Goal: Information Seeking & Learning: Stay updated

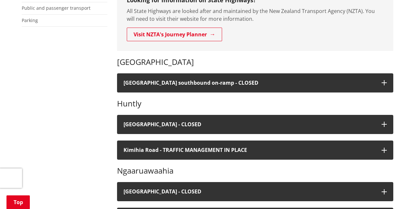
scroll to position [168, 0]
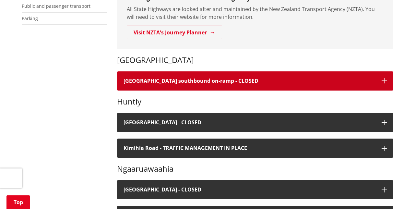
click at [174, 75] on button "[GEOGRAPHIC_DATA] southbound on-ramp - CLOSED" at bounding box center [255, 80] width 276 height 19
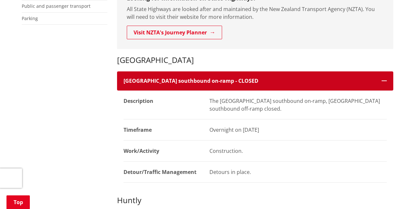
click at [143, 82] on h4 "[GEOGRAPHIC_DATA] southbound on-ramp - CLOSED" at bounding box center [250, 81] width 252 height 6
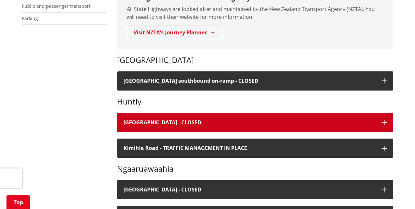
click at [152, 121] on h4 "[GEOGRAPHIC_DATA] - CLOSED" at bounding box center [250, 122] width 252 height 6
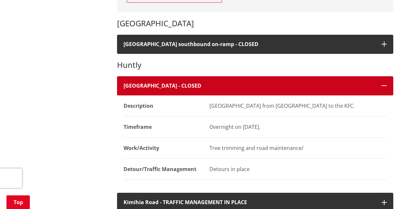
scroll to position [205, 0]
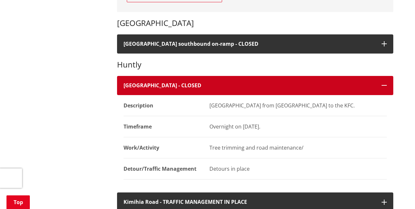
click at [149, 83] on h4 "[GEOGRAPHIC_DATA] - CLOSED" at bounding box center [250, 85] width 252 height 6
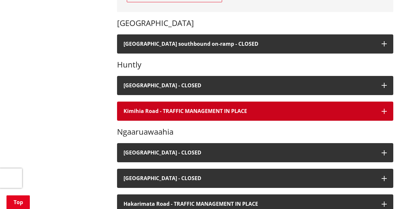
click at [153, 111] on h4 "Kimihia Road - TRAFFIC MANAGEMENT IN PLACE" at bounding box center [250, 111] width 252 height 6
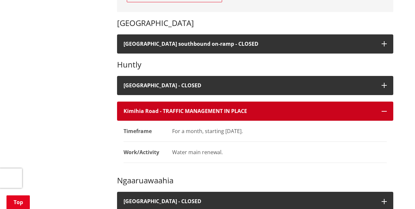
click at [149, 109] on h4 "Kimihia Road - TRAFFIC MANAGEMENT IN PLACE" at bounding box center [250, 111] width 252 height 6
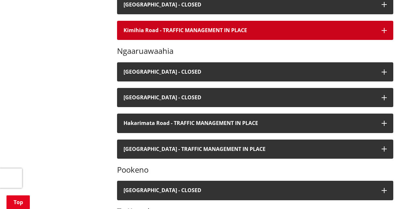
scroll to position [286, 0]
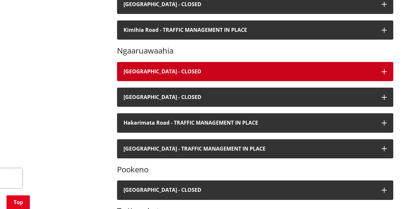
click at [147, 71] on h4 "[GEOGRAPHIC_DATA] - CLOSED" at bounding box center [250, 71] width 252 height 6
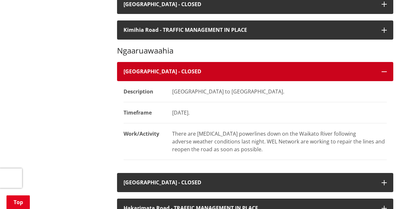
click at [144, 70] on h4 "[GEOGRAPHIC_DATA] - CLOSED" at bounding box center [250, 71] width 252 height 6
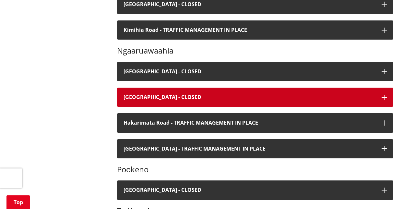
click at [141, 94] on h4 "[GEOGRAPHIC_DATA] - CLOSED" at bounding box center [250, 97] width 252 height 6
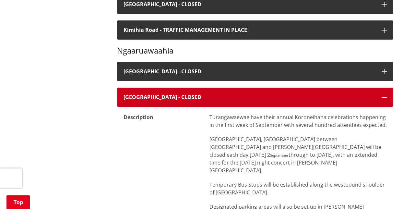
click at [147, 101] on button "[GEOGRAPHIC_DATA] - CLOSED" at bounding box center [255, 97] width 276 height 19
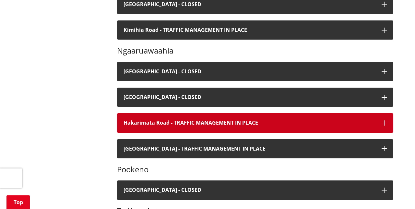
click at [148, 124] on h4 "Hakarimata Road - TRAFFIC MANAGEMENT IN PLACE" at bounding box center [250, 123] width 252 height 6
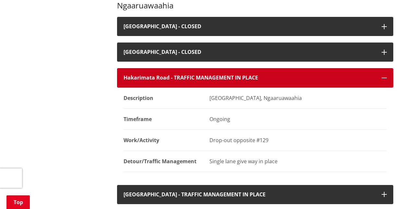
scroll to position [331, 0]
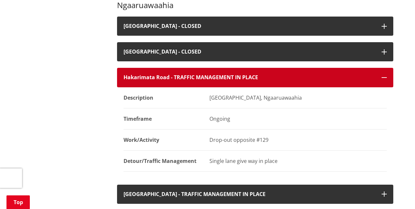
click at [145, 75] on h4 "Hakarimata Road - TRAFFIC MANAGEMENT IN PLACE" at bounding box center [250, 77] width 252 height 6
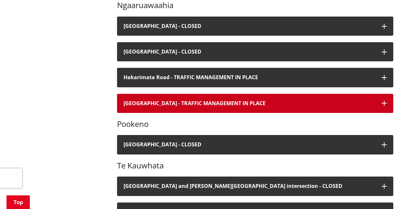
click at [146, 103] on h4 "[GEOGRAPHIC_DATA] - TRAFFIC MANAGEMENT IN PLACE" at bounding box center [250, 103] width 252 height 6
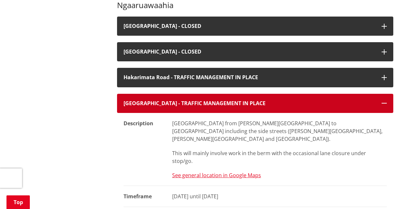
click at [149, 104] on h4 "[GEOGRAPHIC_DATA] - TRAFFIC MANAGEMENT IN PLACE" at bounding box center [250, 103] width 252 height 6
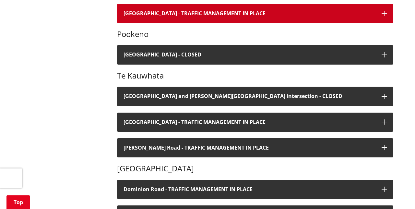
scroll to position [422, 0]
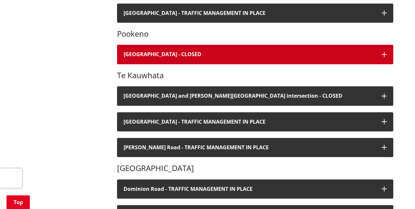
click at [149, 52] on h4 "[GEOGRAPHIC_DATA] - CLOSED" at bounding box center [250, 54] width 252 height 6
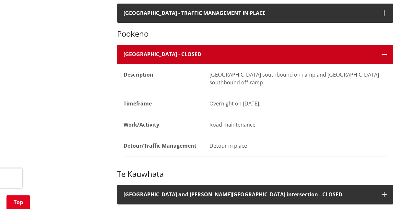
click at [147, 53] on h4 "[GEOGRAPHIC_DATA] - CLOSED" at bounding box center [250, 54] width 252 height 6
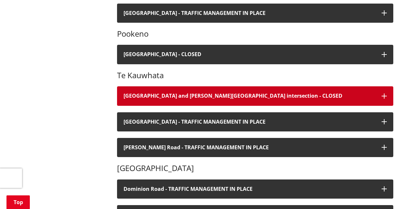
click at [151, 93] on h4 "[GEOGRAPHIC_DATA] and [PERSON_NAME][GEOGRAPHIC_DATA] intersection - CLOSED" at bounding box center [250, 96] width 252 height 6
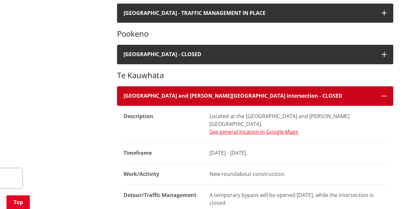
click at [155, 95] on h4 "[GEOGRAPHIC_DATA] and [PERSON_NAME][GEOGRAPHIC_DATA] intersection - CLOSED" at bounding box center [250, 96] width 252 height 6
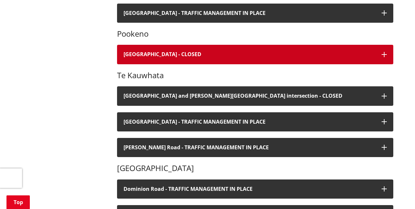
click at [150, 51] on h4 "[GEOGRAPHIC_DATA] - CLOSED" at bounding box center [250, 54] width 252 height 6
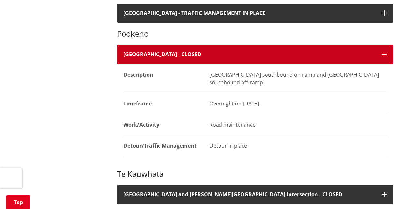
click at [151, 51] on h4 "[GEOGRAPHIC_DATA] - CLOSED" at bounding box center [250, 54] width 252 height 6
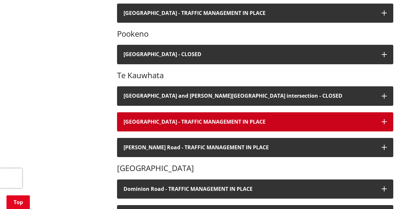
click at [146, 121] on h4 "[GEOGRAPHIC_DATA] - TRAFFIC MANAGEMENT IN PLACE" at bounding box center [250, 122] width 252 height 6
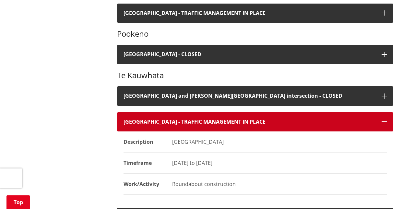
click at [149, 117] on button "[GEOGRAPHIC_DATA] - TRAFFIC MANAGEMENT IN PLACE" at bounding box center [255, 121] width 276 height 19
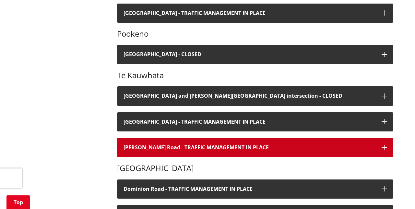
click at [140, 146] on h4 "[PERSON_NAME] Road - TRAFFIC MANAGEMENT IN PLACE" at bounding box center [250, 147] width 252 height 6
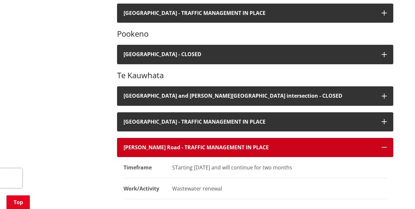
click at [146, 145] on h4 "[PERSON_NAME] Road - TRAFFIC MANAGEMENT IN PLACE" at bounding box center [250, 147] width 252 height 6
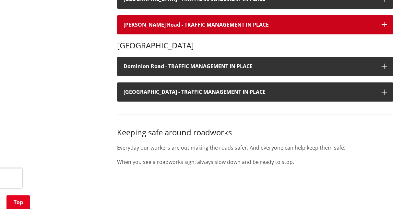
scroll to position [545, 0]
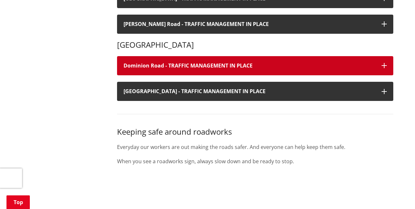
click at [152, 66] on h4 "Dominion Road - TRAFFIC MANAGEMENT IN PLACE" at bounding box center [250, 66] width 252 height 6
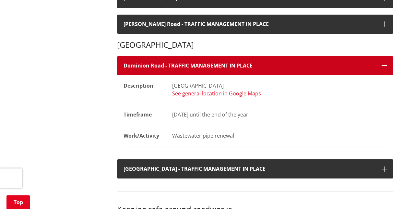
click at [144, 66] on h4 "Dominion Road - TRAFFIC MANAGEMENT IN PLACE" at bounding box center [250, 66] width 252 height 6
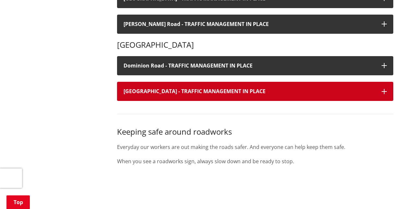
click at [148, 89] on h4 "[GEOGRAPHIC_DATA] - TRAFFIC MANAGEMENT IN PLACE" at bounding box center [250, 91] width 252 height 6
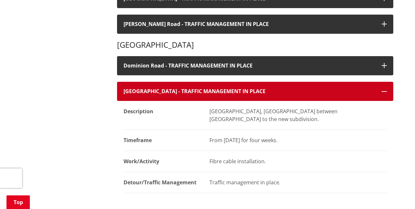
click at [145, 90] on h4 "[GEOGRAPHIC_DATA] - TRAFFIC MANAGEMENT IN PLACE" at bounding box center [250, 91] width 252 height 6
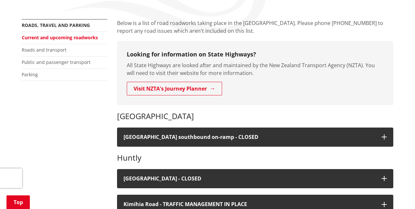
scroll to position [0, 0]
